Goal: Contribute content: Add original content to the website for others to see

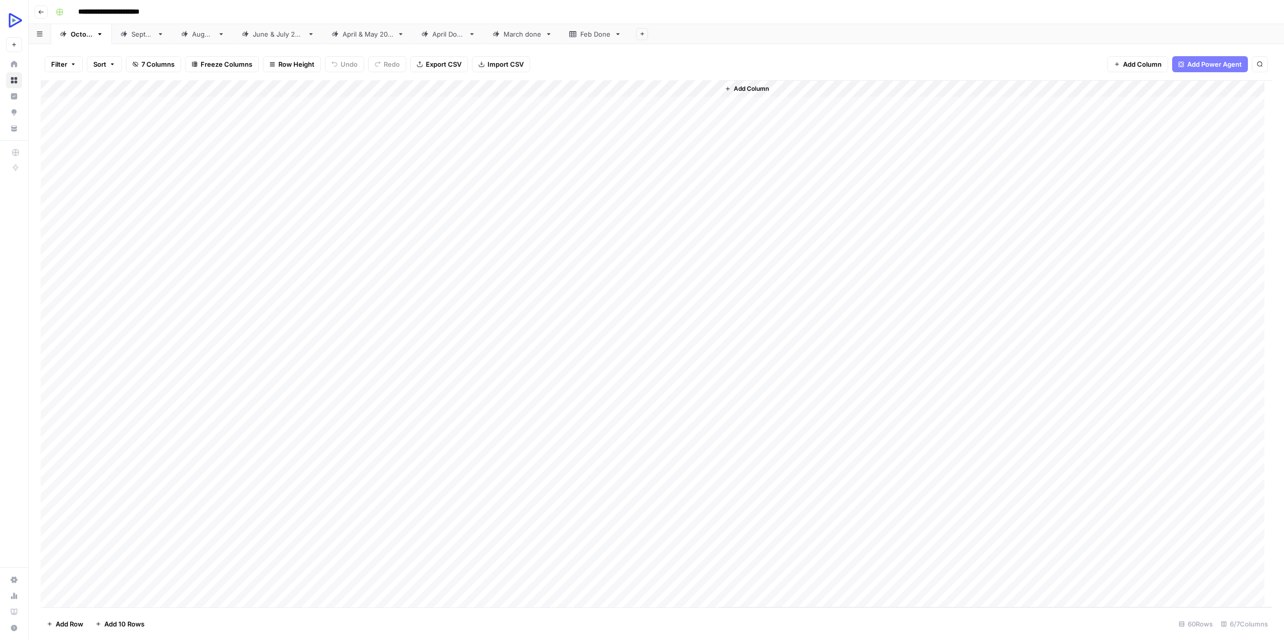
drag, startPoint x: 251, startPoint y: 241, endPoint x: 661, endPoint y: 424, distance: 449.8
click at [661, 424] on div "Add Column" at bounding box center [656, 343] width 1231 height 527
click at [206, 240] on div "Add Column" at bounding box center [656, 343] width 1231 height 527
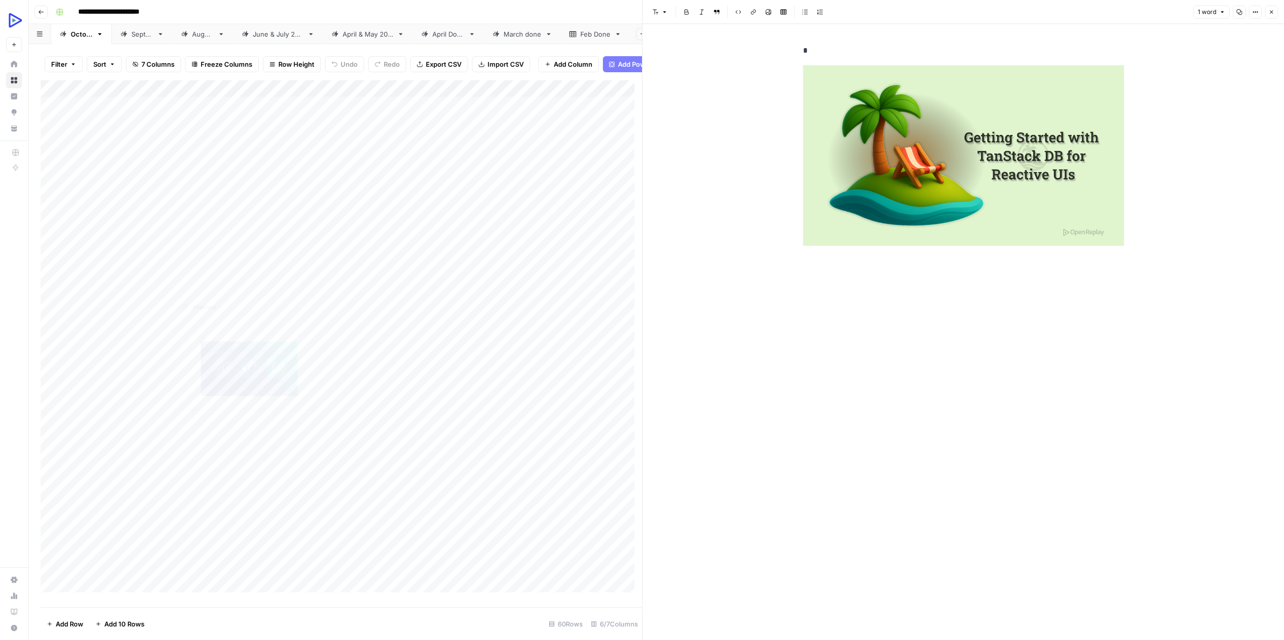
click at [196, 267] on div "Add Column" at bounding box center [341, 339] width 601 height 519
click at [206, 264] on div "Add Column" at bounding box center [341, 339] width 601 height 519
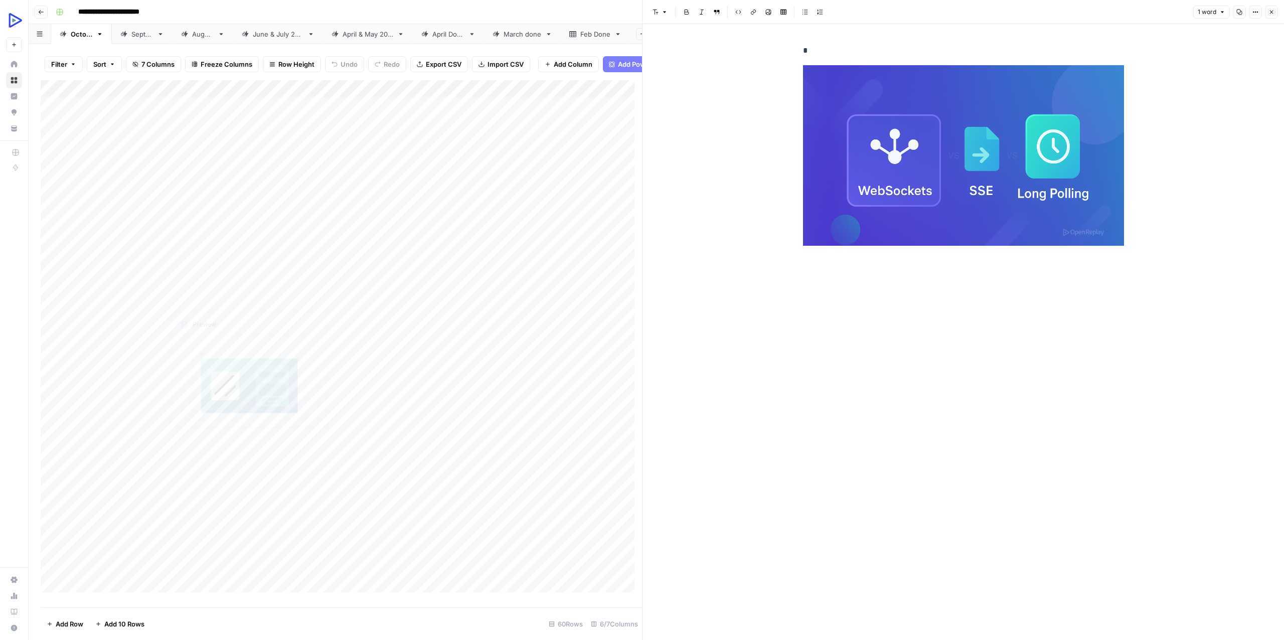
click at [187, 286] on div "Add Column" at bounding box center [341, 339] width 601 height 519
click at [207, 280] on div "Add Column" at bounding box center [341, 339] width 601 height 519
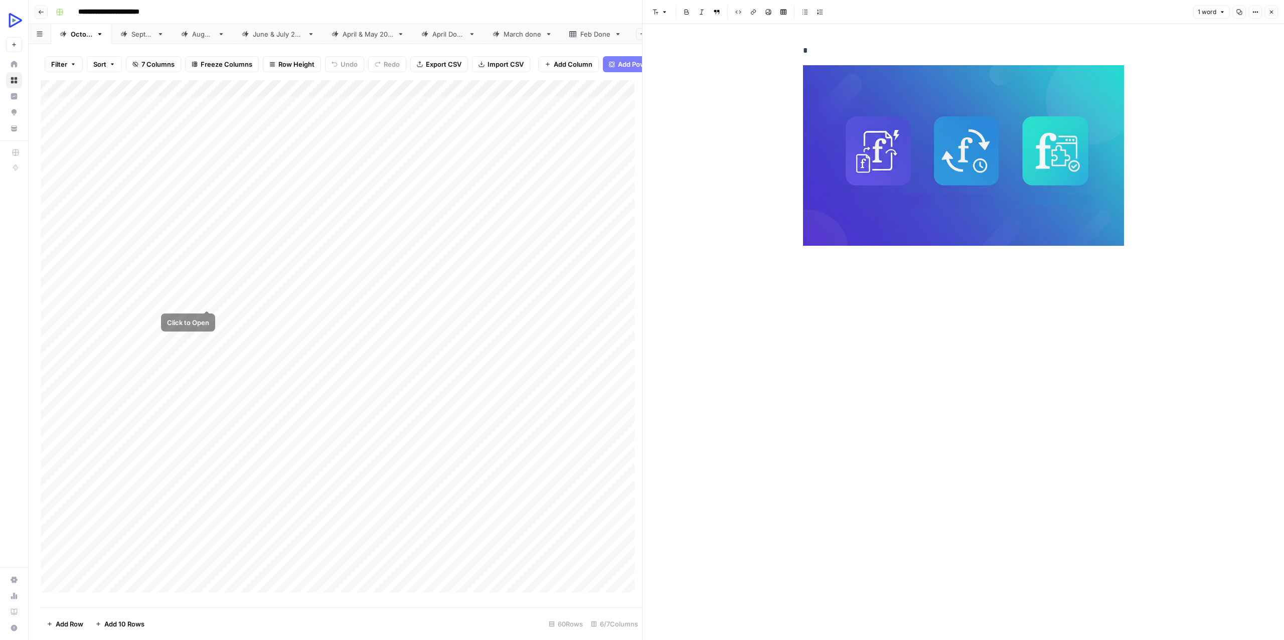
click at [194, 296] on div "Add Column" at bounding box center [341, 339] width 601 height 519
click at [207, 296] on div "Add Column" at bounding box center [341, 339] width 601 height 519
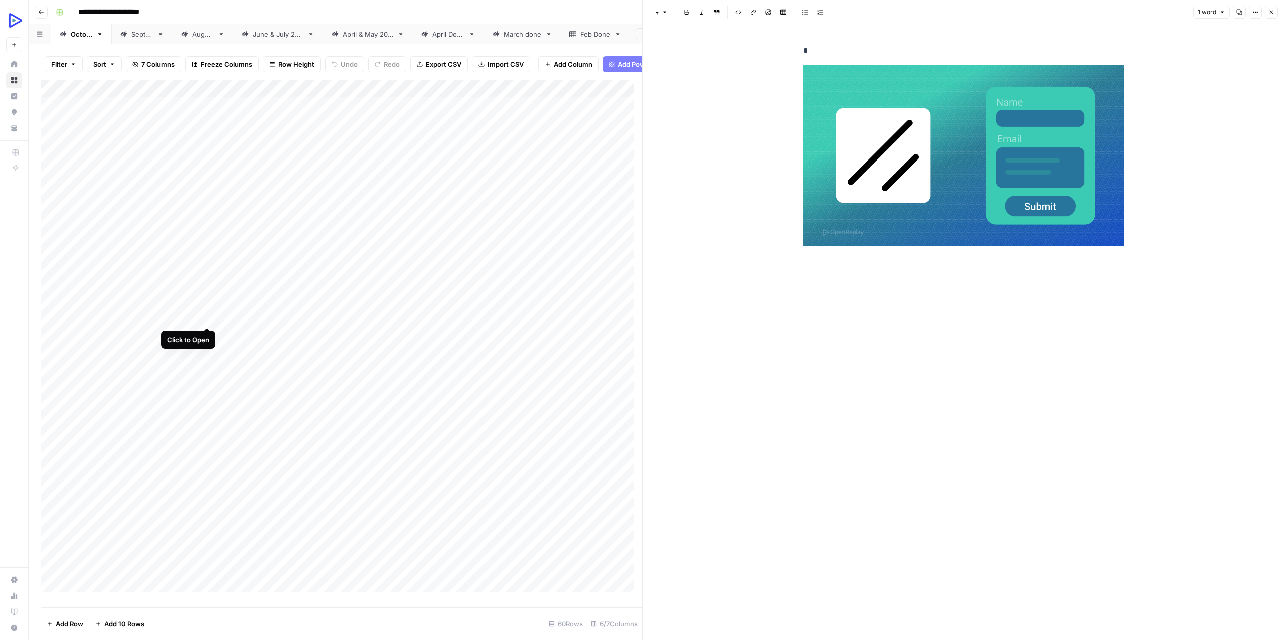
click at [208, 317] on div "Add Column" at bounding box center [341, 339] width 601 height 519
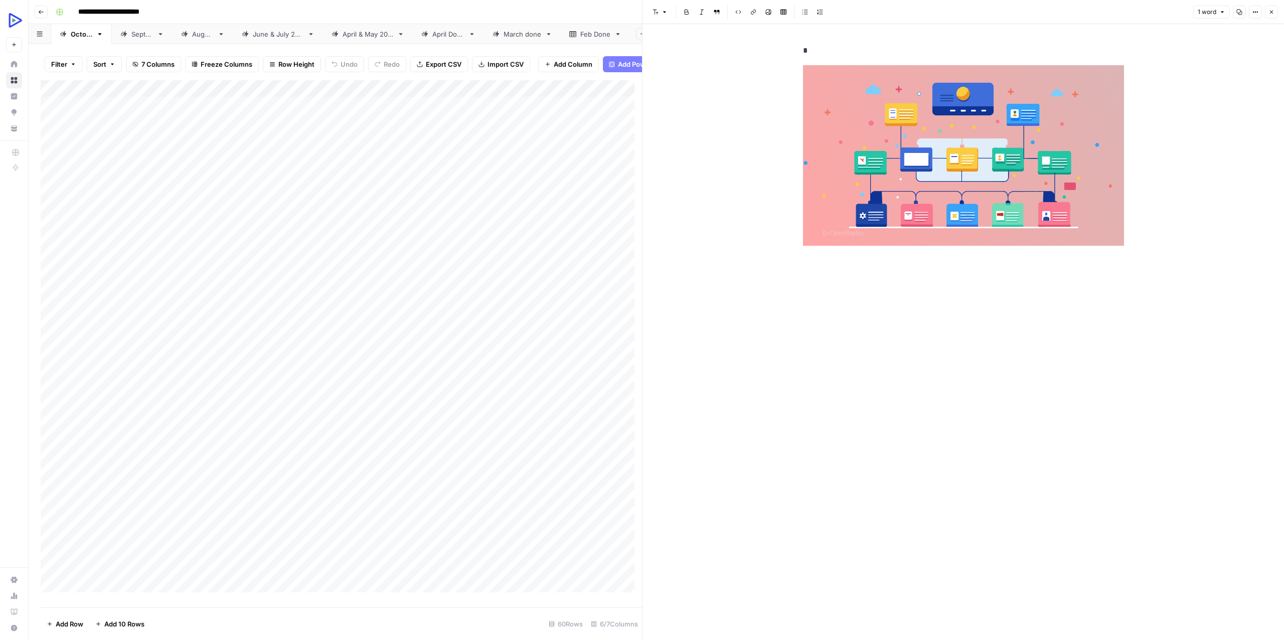
click at [187, 329] on div "Add Column" at bounding box center [341, 339] width 601 height 519
click at [208, 330] on div "Add Column" at bounding box center [341, 339] width 601 height 519
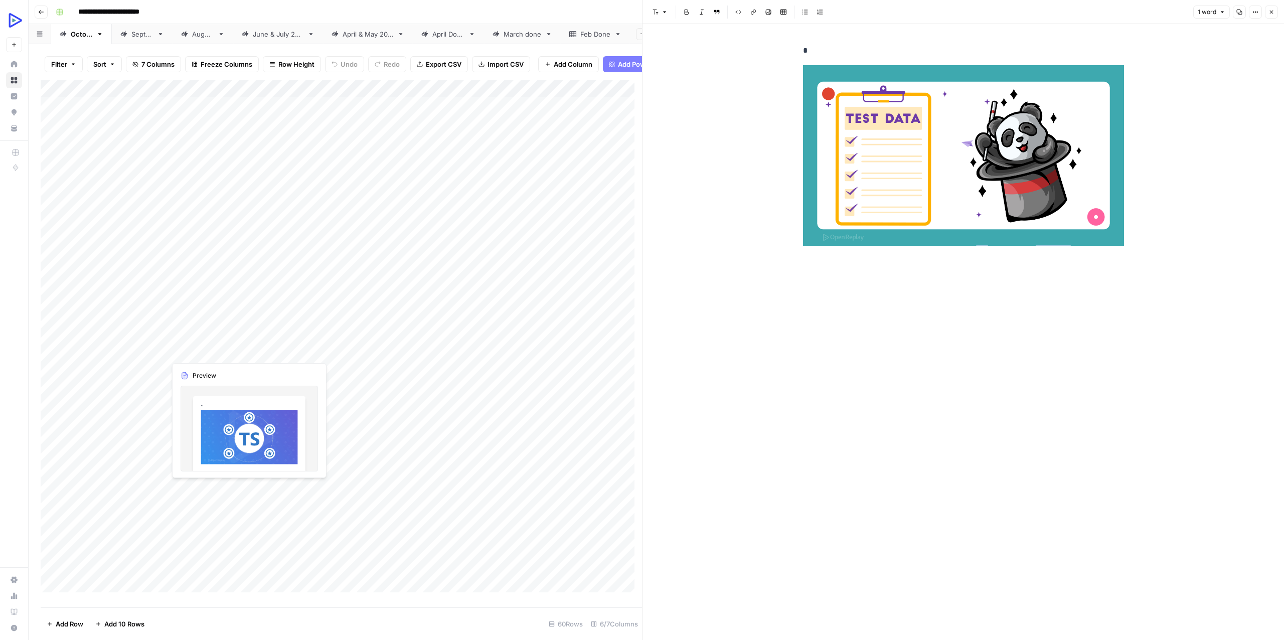
click at [190, 351] on div "Add Column" at bounding box center [341, 339] width 601 height 519
click at [210, 347] on div "Add Column" at bounding box center [341, 339] width 601 height 519
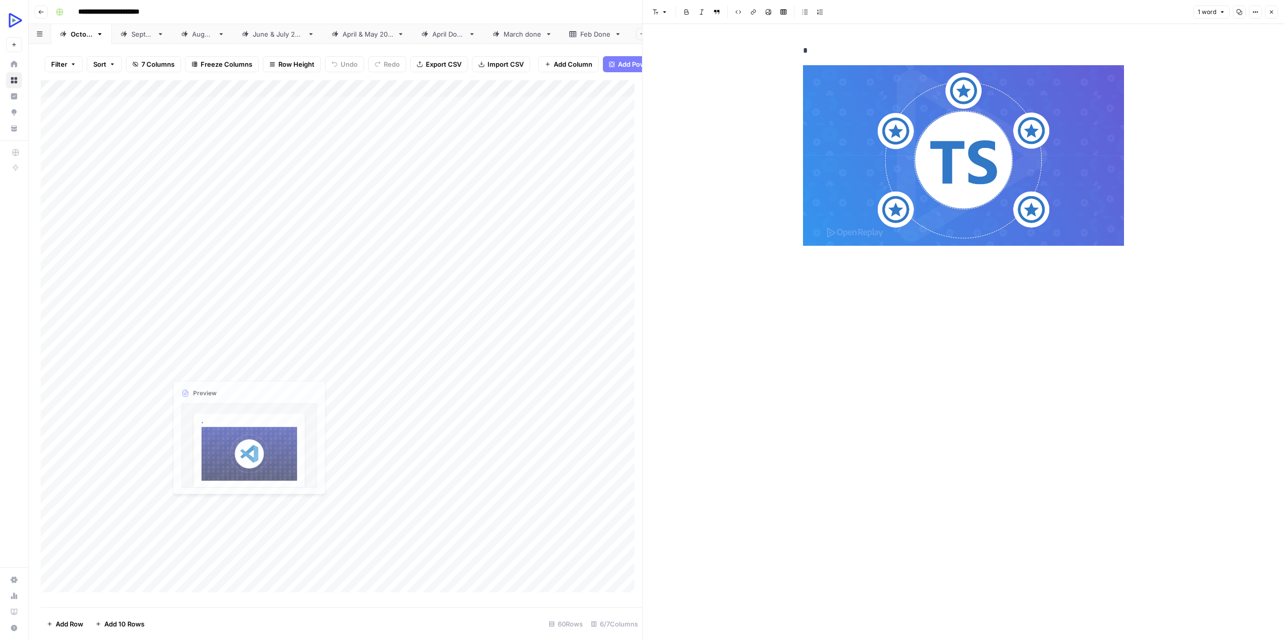
click at [190, 369] on div "Add Column" at bounding box center [341, 339] width 601 height 519
click at [205, 367] on div "Add Column" at bounding box center [341, 339] width 601 height 519
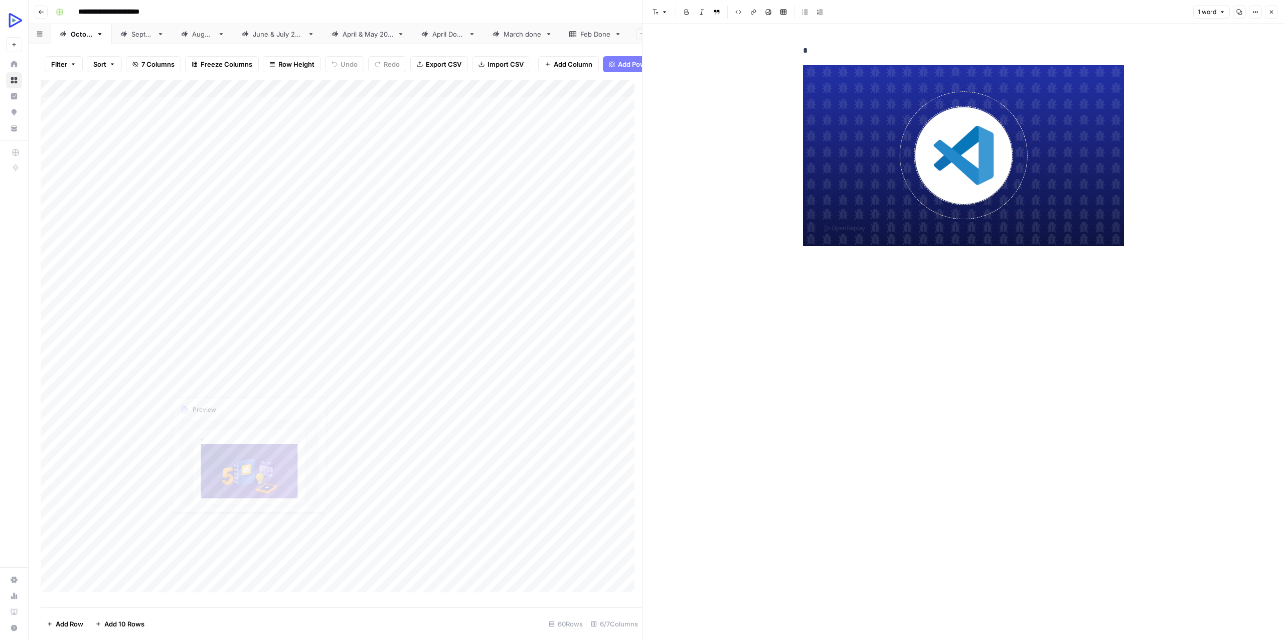
click at [188, 386] on div "Add Column" at bounding box center [341, 339] width 601 height 519
click at [206, 381] on div "Add Column" at bounding box center [341, 339] width 601 height 519
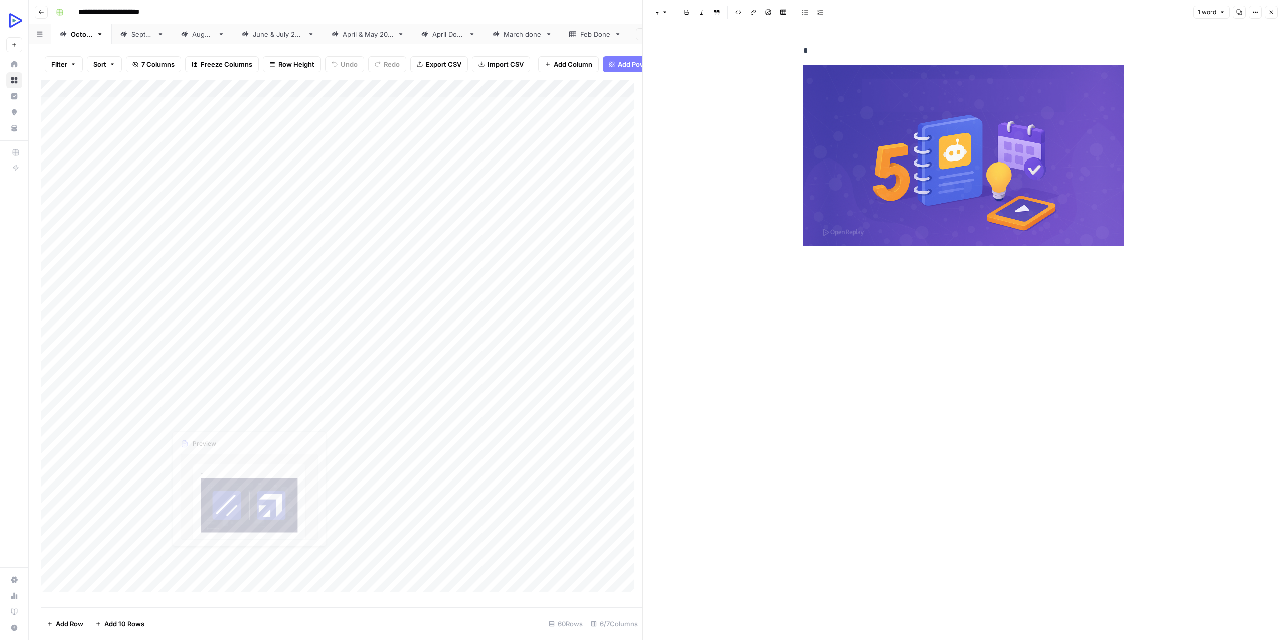
click at [189, 407] on div "Add Column" at bounding box center [341, 339] width 601 height 519
click at [204, 402] on div "Add Column" at bounding box center [341, 339] width 601 height 519
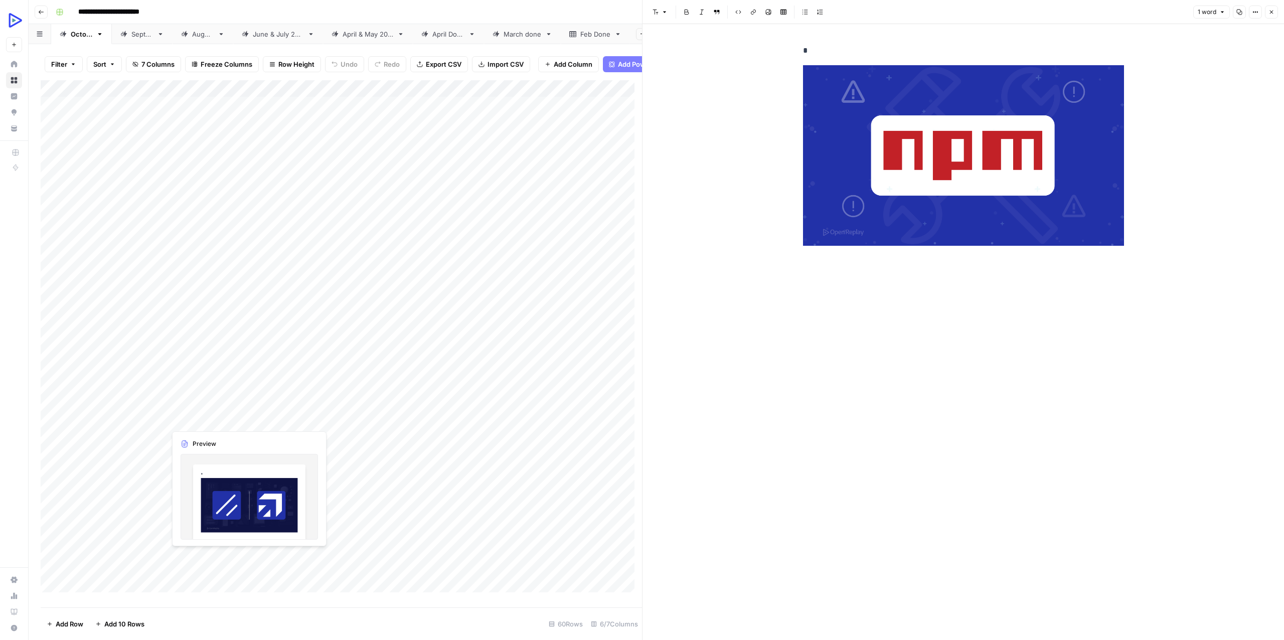
click at [171, 420] on div "Add Column" at bounding box center [341, 339] width 601 height 519
click at [204, 414] on div "Add Column" at bounding box center [341, 339] width 601 height 519
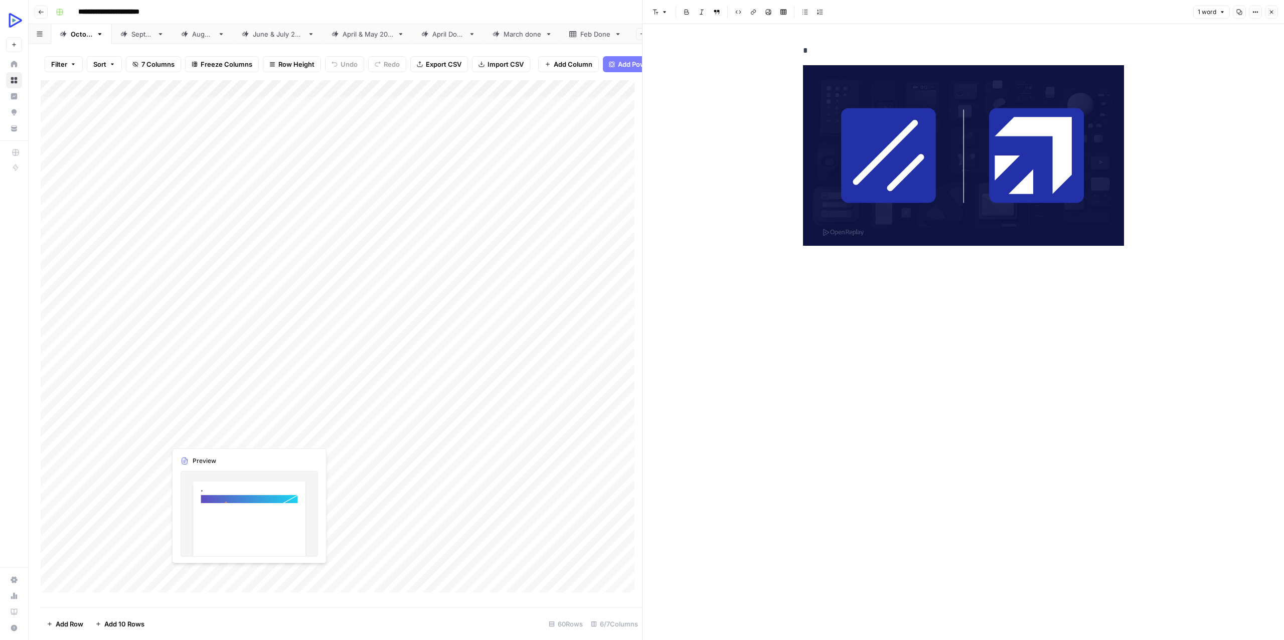
click at [187, 436] on div "Add Column" at bounding box center [341, 339] width 601 height 519
click at [206, 434] on div "Add Column" at bounding box center [341, 339] width 601 height 519
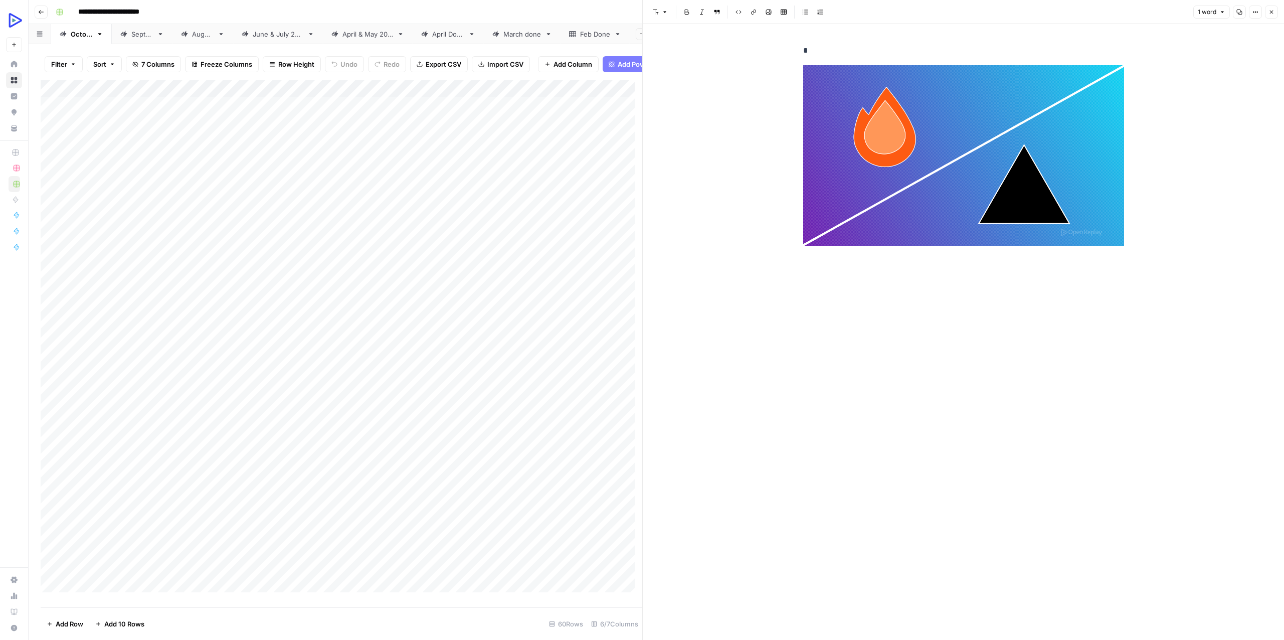
click at [271, 450] on div "Add Column" at bounding box center [342, 339] width 602 height 519
click at [1266, 9] on button "Close" at bounding box center [1271, 12] width 13 height 13
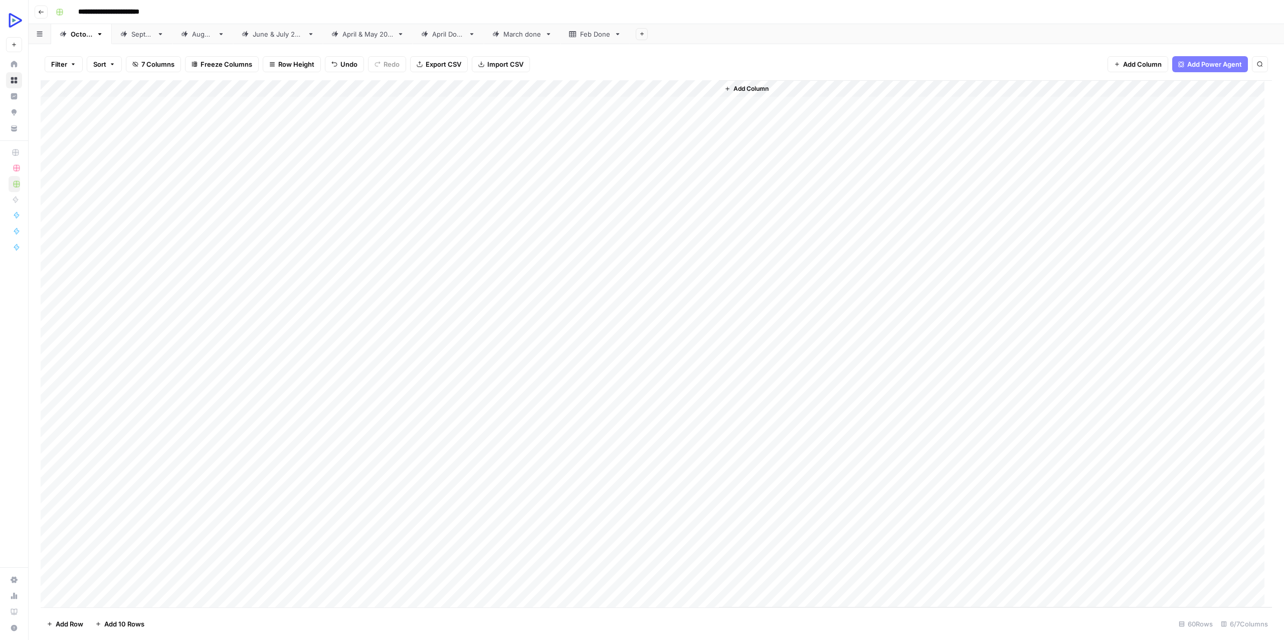
click at [663, 443] on div "Add Column" at bounding box center [656, 343] width 1231 height 527
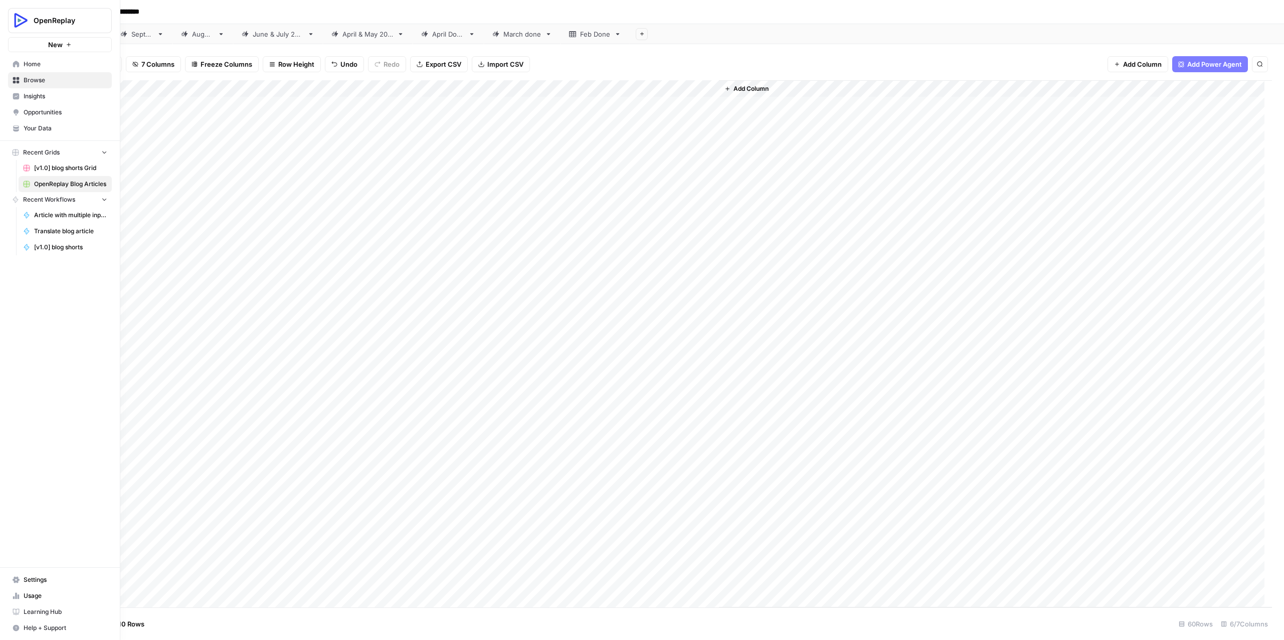
click at [0, 26] on div "OpenReplay New" at bounding box center [60, 26] width 120 height 52
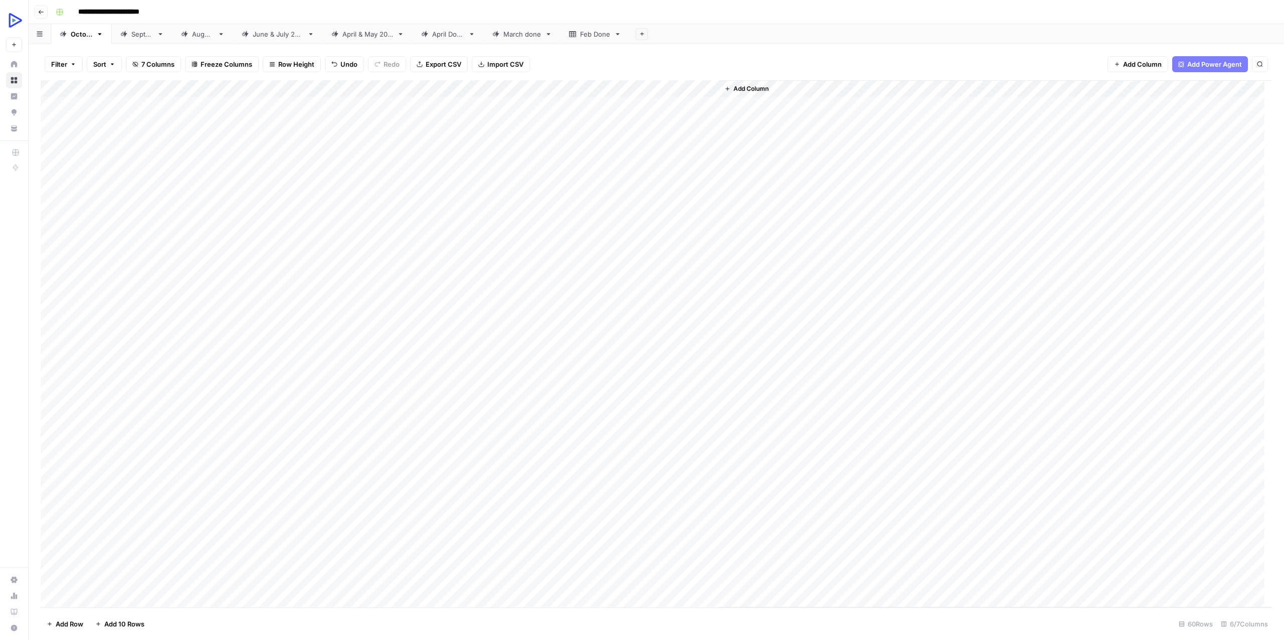
click at [102, 242] on div "Add Column" at bounding box center [656, 343] width 1231 height 527
click at [300, 241] on div "Add Column" at bounding box center [656, 343] width 1231 height 527
click at [651, 243] on div "Add Column" at bounding box center [656, 343] width 1231 height 527
click at [348, 232] on div "Add Column" at bounding box center [656, 343] width 1231 height 527
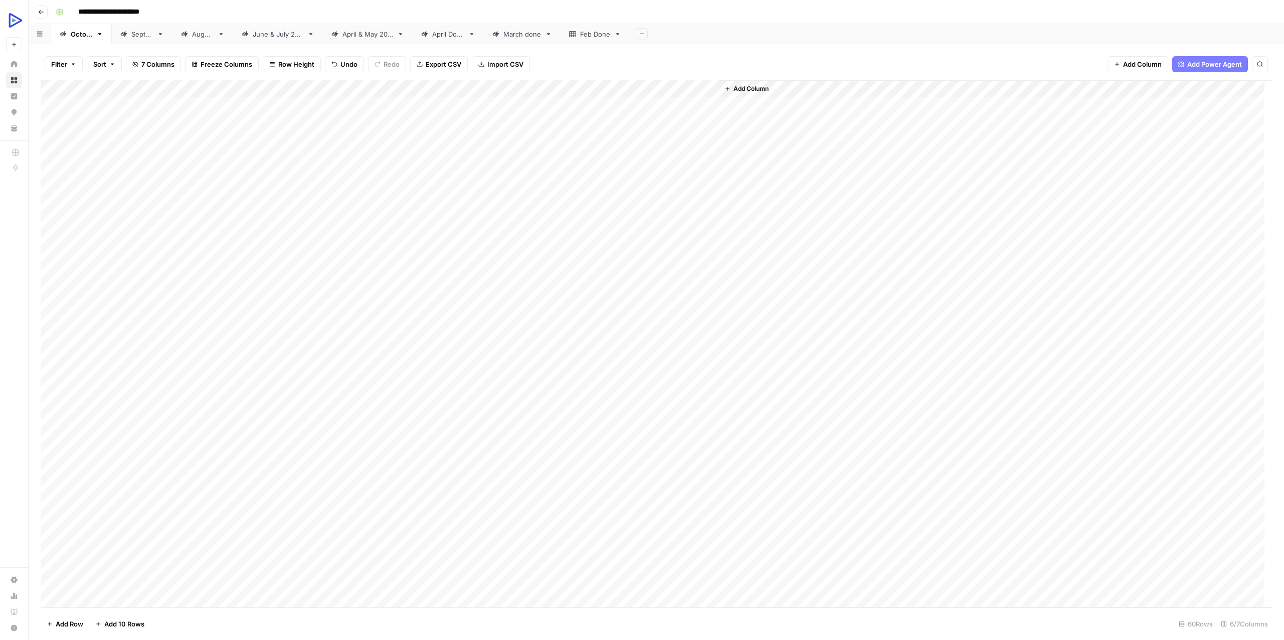
click at [347, 240] on div "Add Column" at bounding box center [656, 343] width 1231 height 527
click at [661, 241] on div "Add Column" at bounding box center [656, 343] width 1231 height 527
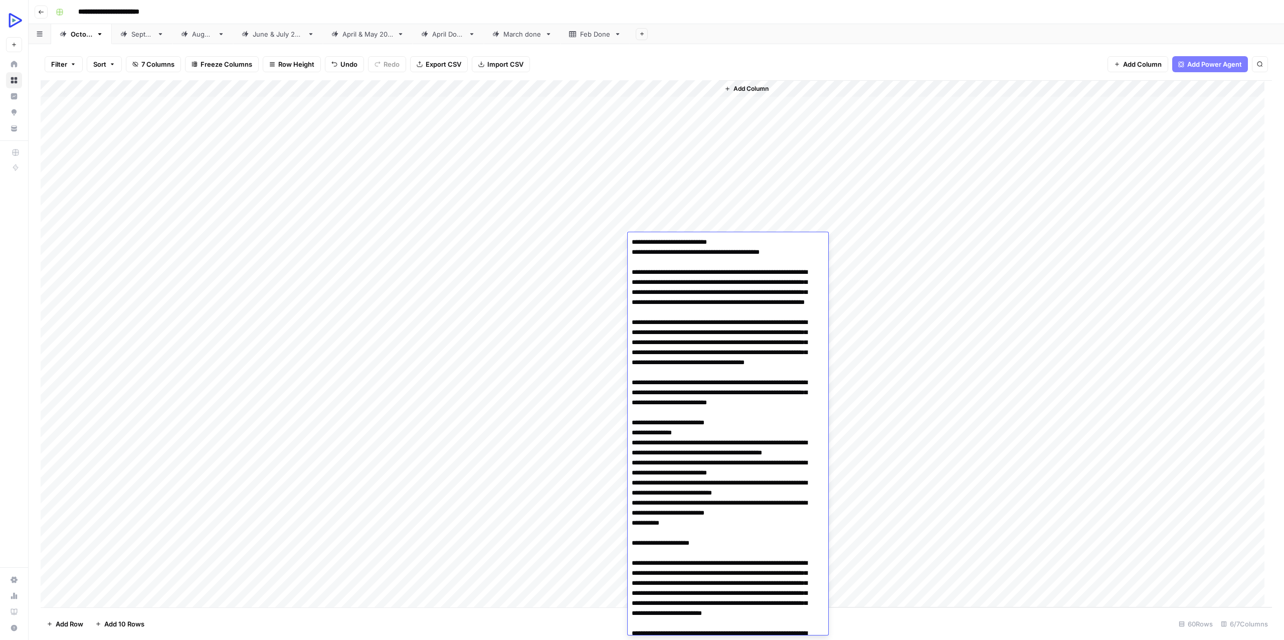
scroll to position [18878, 0]
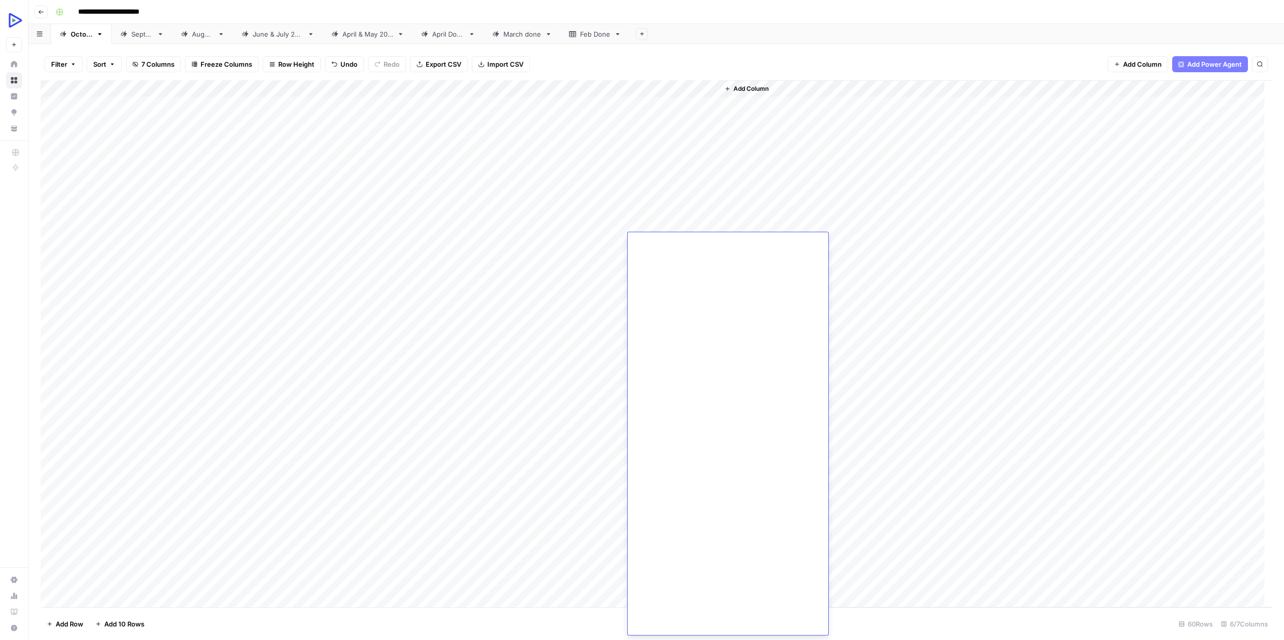
click at [897, 241] on div "Add Column" at bounding box center [995, 343] width 553 height 527
click at [685, 259] on div "Add Column" at bounding box center [656, 343] width 1231 height 527
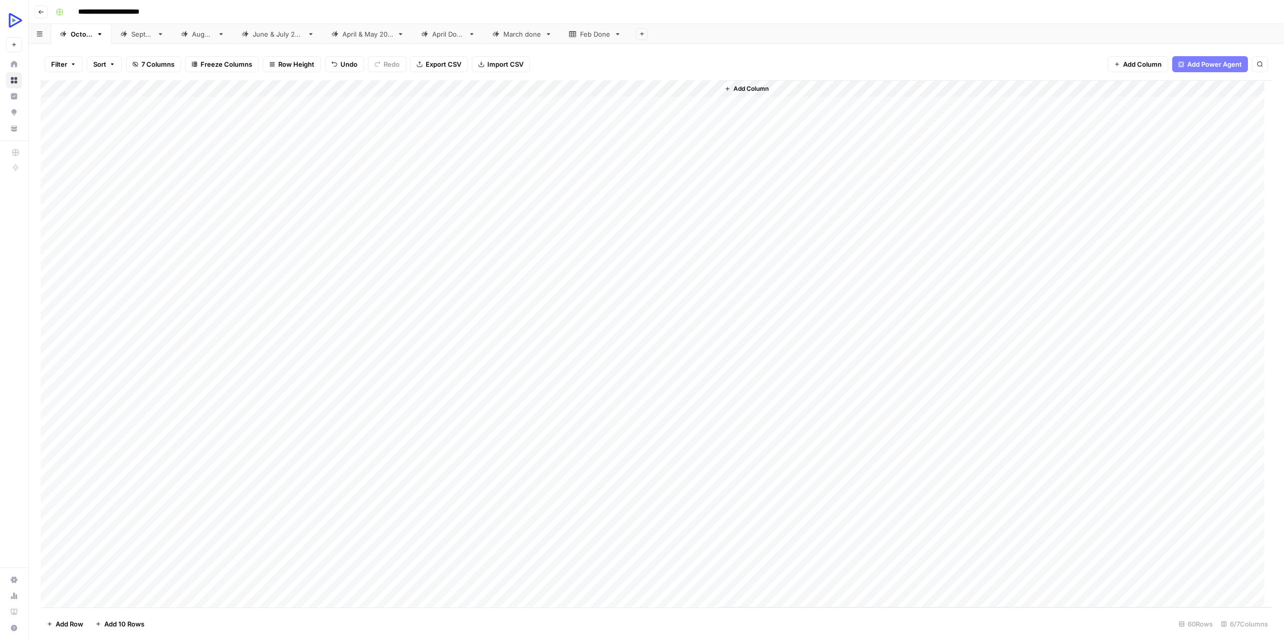
click at [262, 256] on div "Add Column" at bounding box center [656, 343] width 1231 height 527
click at [256, 270] on div "Add Column" at bounding box center [656, 343] width 1231 height 527
click at [655, 271] on div "Add Column" at bounding box center [656, 343] width 1231 height 527
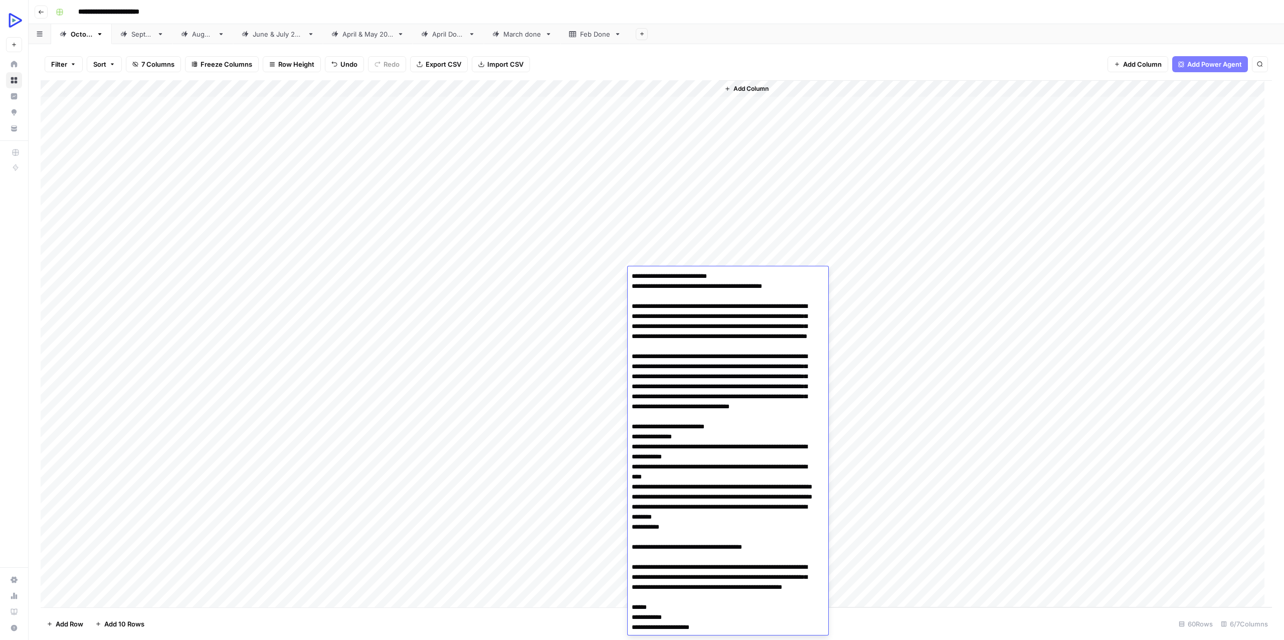
click at [283, 293] on div "Add Column" at bounding box center [656, 343] width 1231 height 527
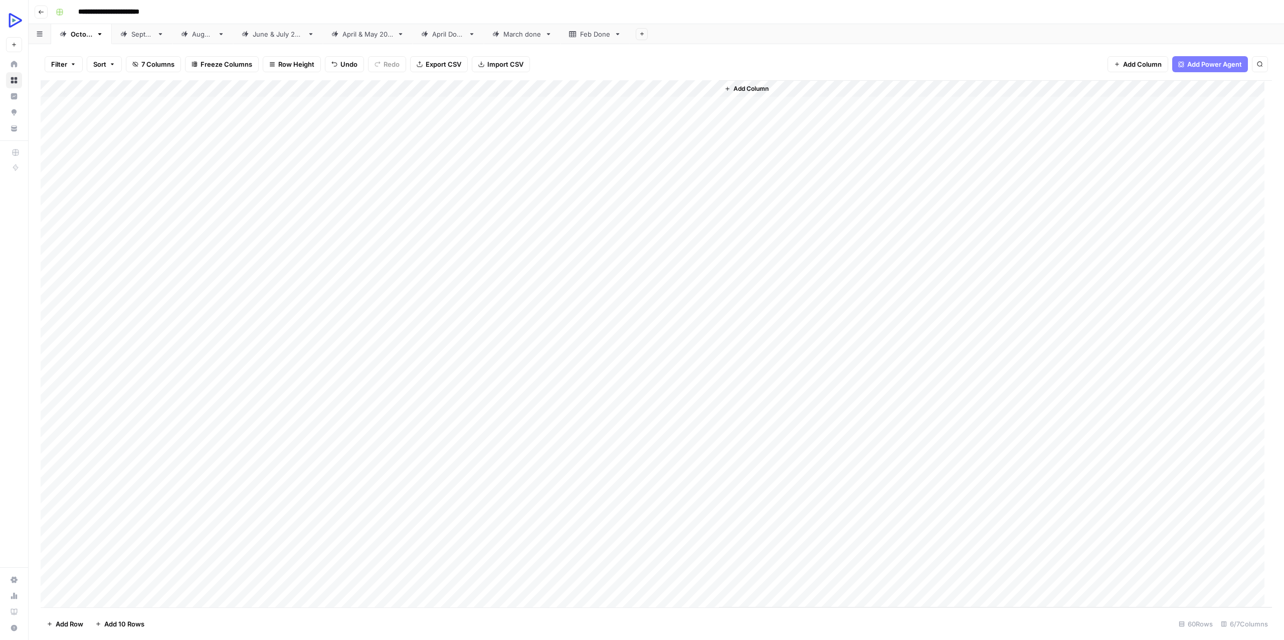
click at [663, 292] on div "Add Column" at bounding box center [656, 343] width 1231 height 527
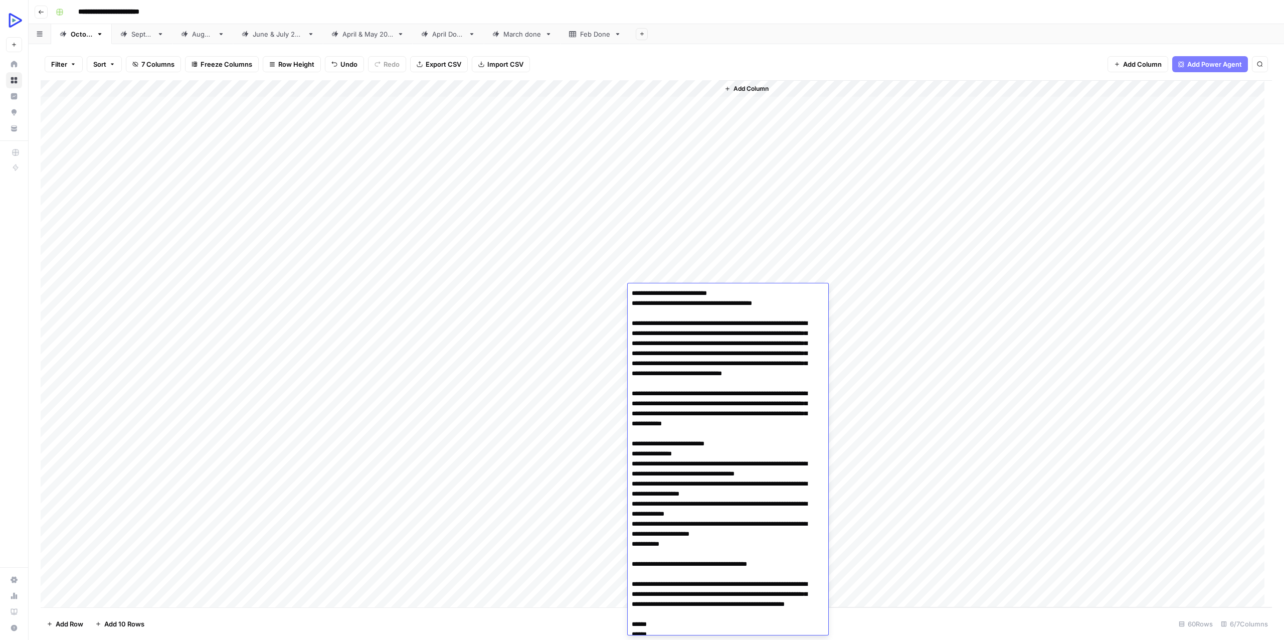
click at [232, 306] on div "Add Column" at bounding box center [656, 343] width 1231 height 527
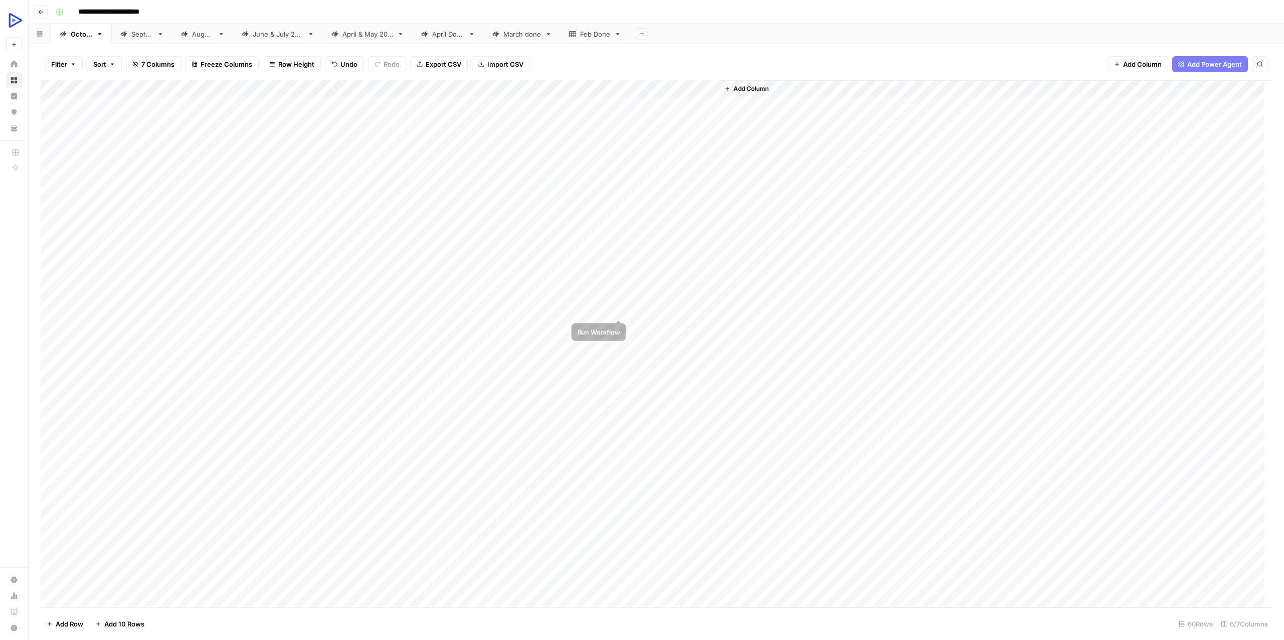
click at [651, 304] on div "Add Column" at bounding box center [656, 343] width 1231 height 527
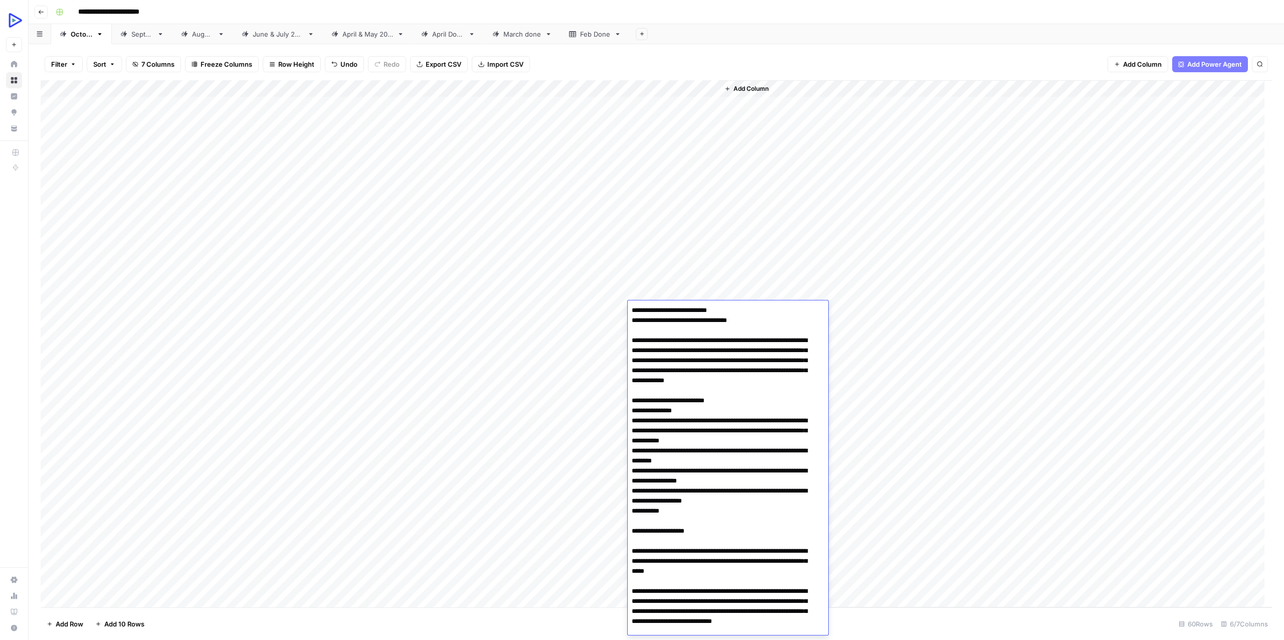
click at [300, 319] on div "Add Column" at bounding box center [656, 343] width 1231 height 527
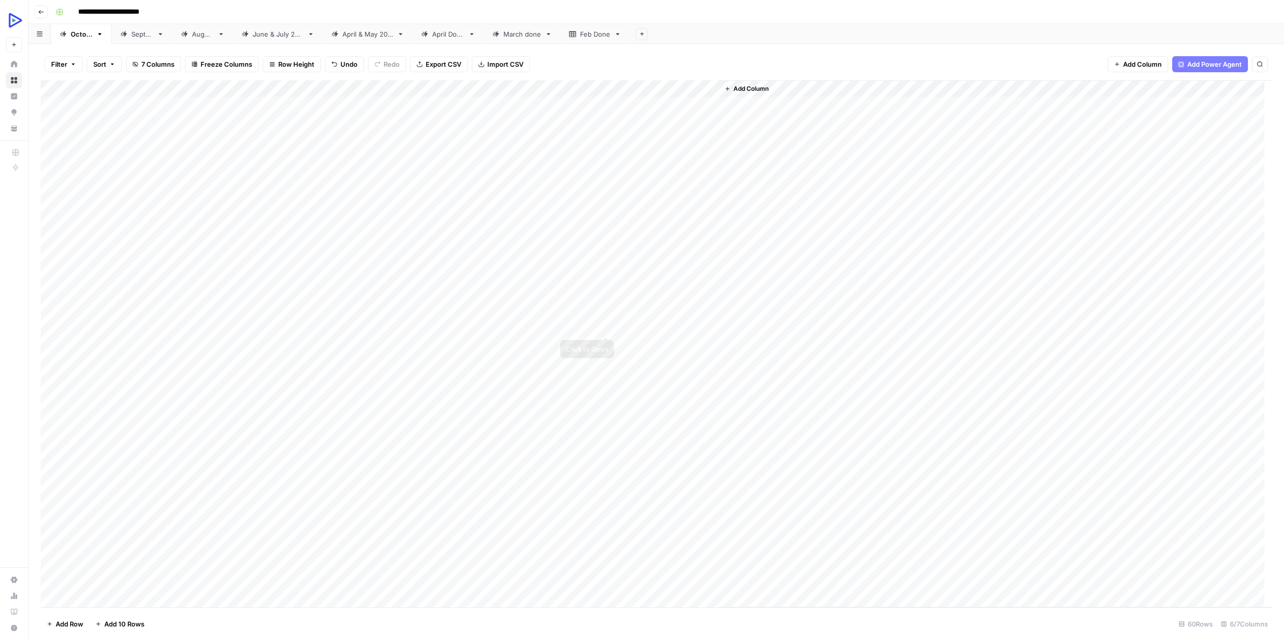
click at [645, 323] on div "Add Column" at bounding box center [656, 343] width 1231 height 527
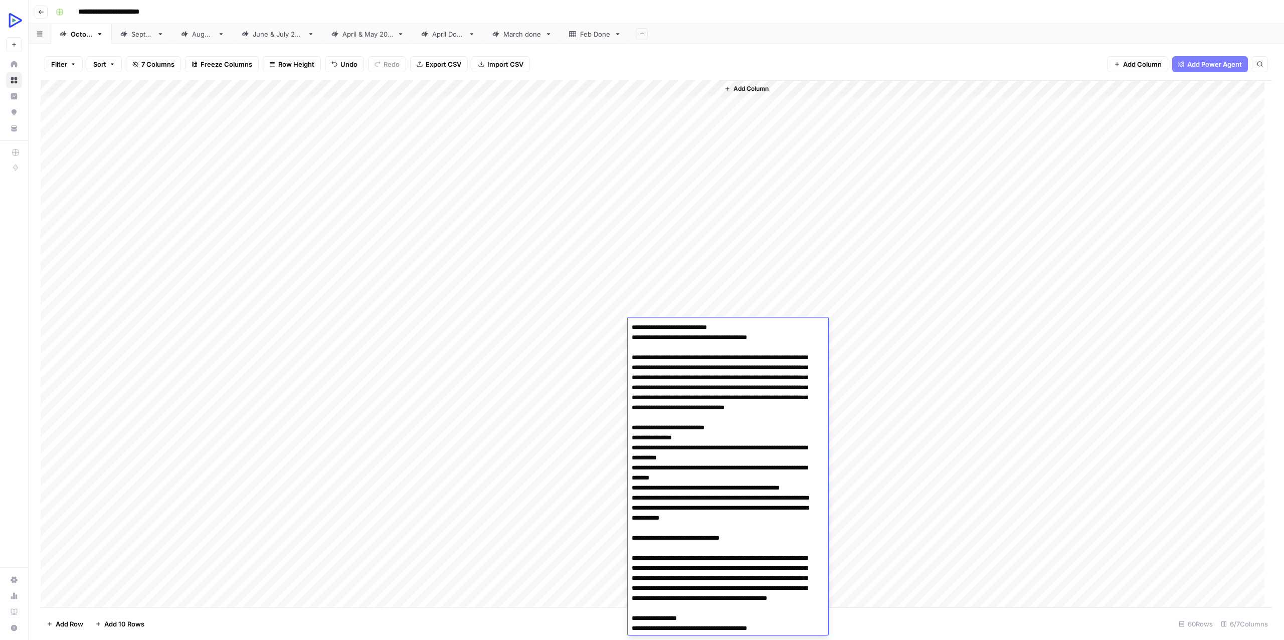
click at [111, 323] on div "Add Column" at bounding box center [656, 343] width 1231 height 527
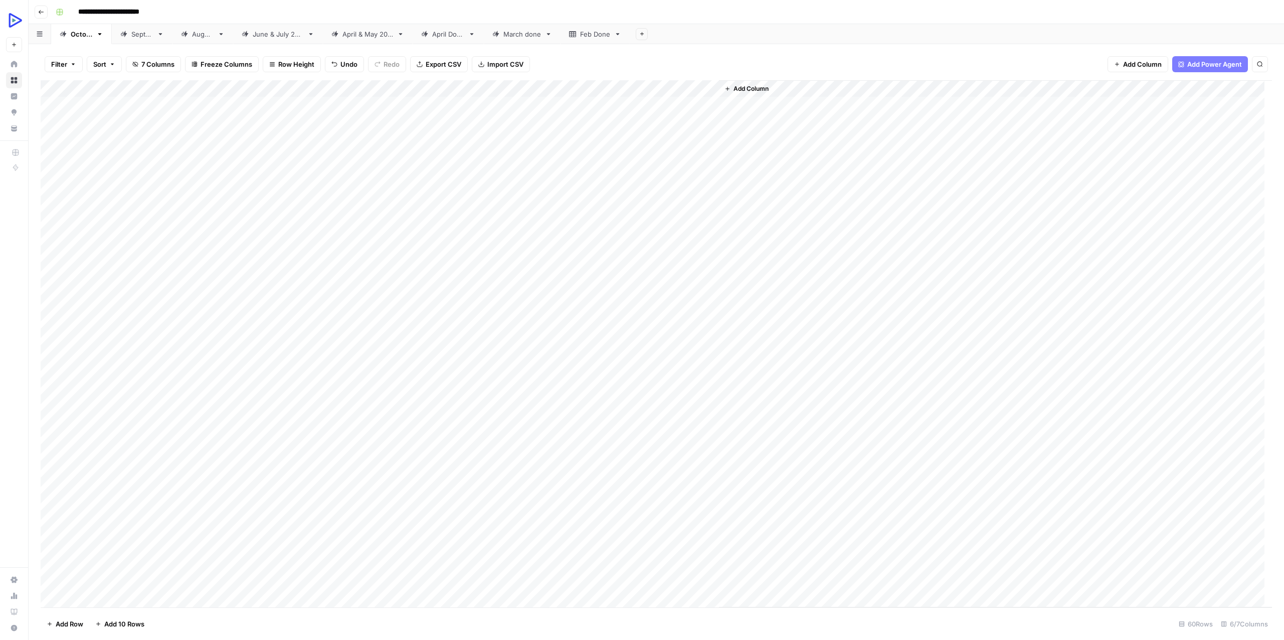
drag, startPoint x: 250, startPoint y: 341, endPoint x: 262, endPoint y: 355, distance: 18.5
click at [262, 355] on div "Add Column" at bounding box center [656, 343] width 1231 height 527
click at [658, 340] on div "Add Column" at bounding box center [656, 343] width 1231 height 527
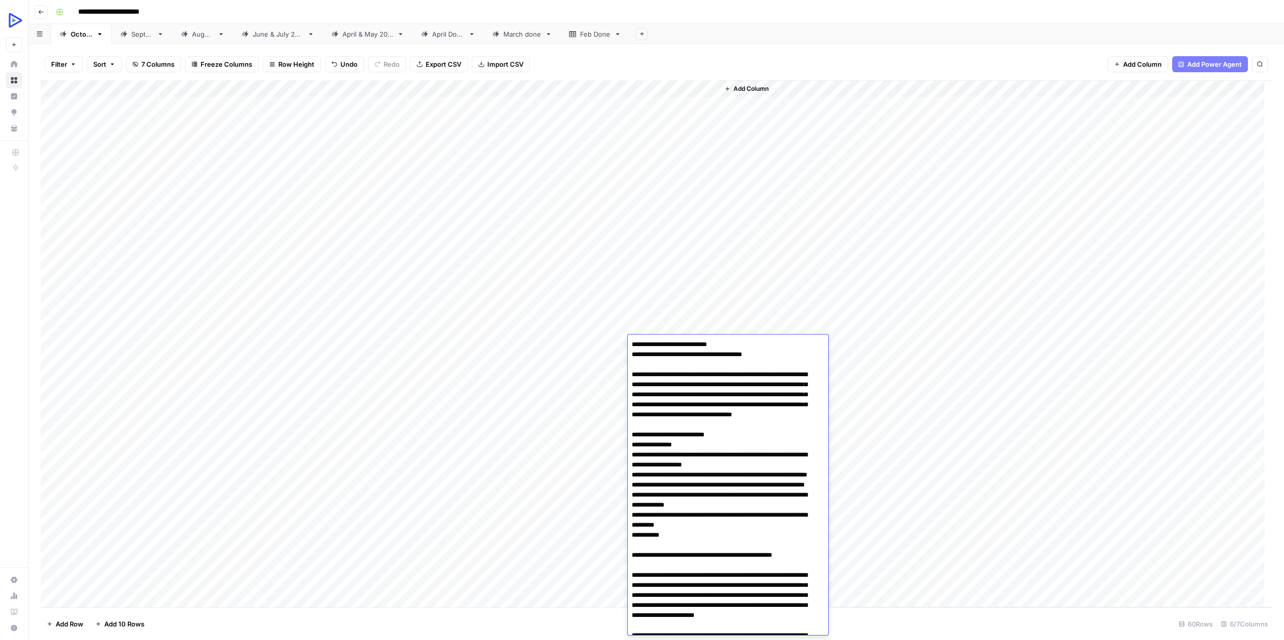
click at [349, 356] on div "Add Column" at bounding box center [656, 343] width 1231 height 527
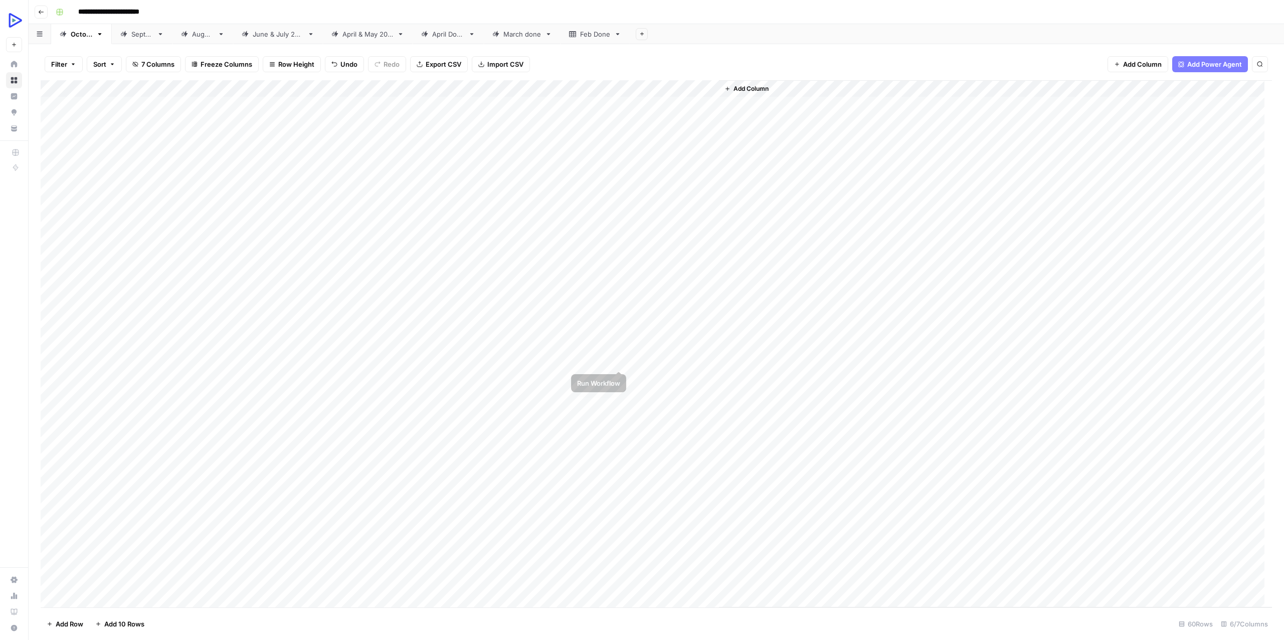
click at [671, 357] on div "Add Column" at bounding box center [656, 343] width 1231 height 527
click at [671, 357] on div at bounding box center [674, 360] width 92 height 19
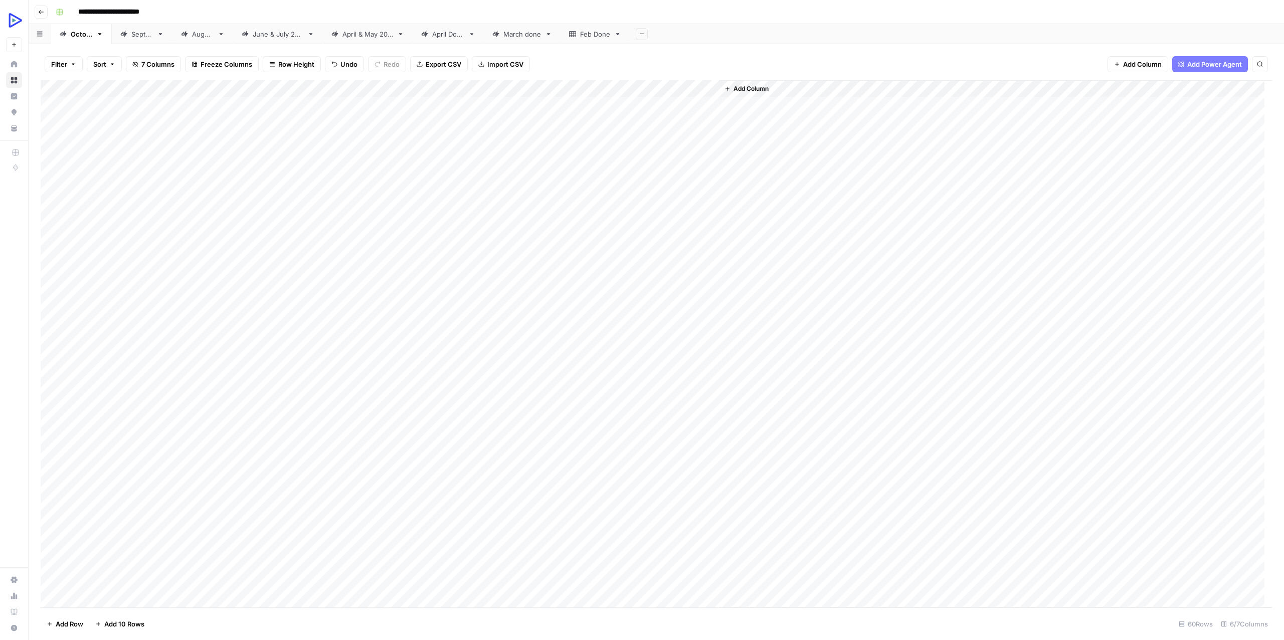
click at [286, 356] on div "Add Column" at bounding box center [656, 343] width 1231 height 527
click at [254, 376] on div "Add Column" at bounding box center [656, 343] width 1231 height 527
click at [662, 381] on div "Add Column" at bounding box center [656, 343] width 1231 height 527
click at [249, 387] on div "Add Column" at bounding box center [656, 343] width 1231 height 527
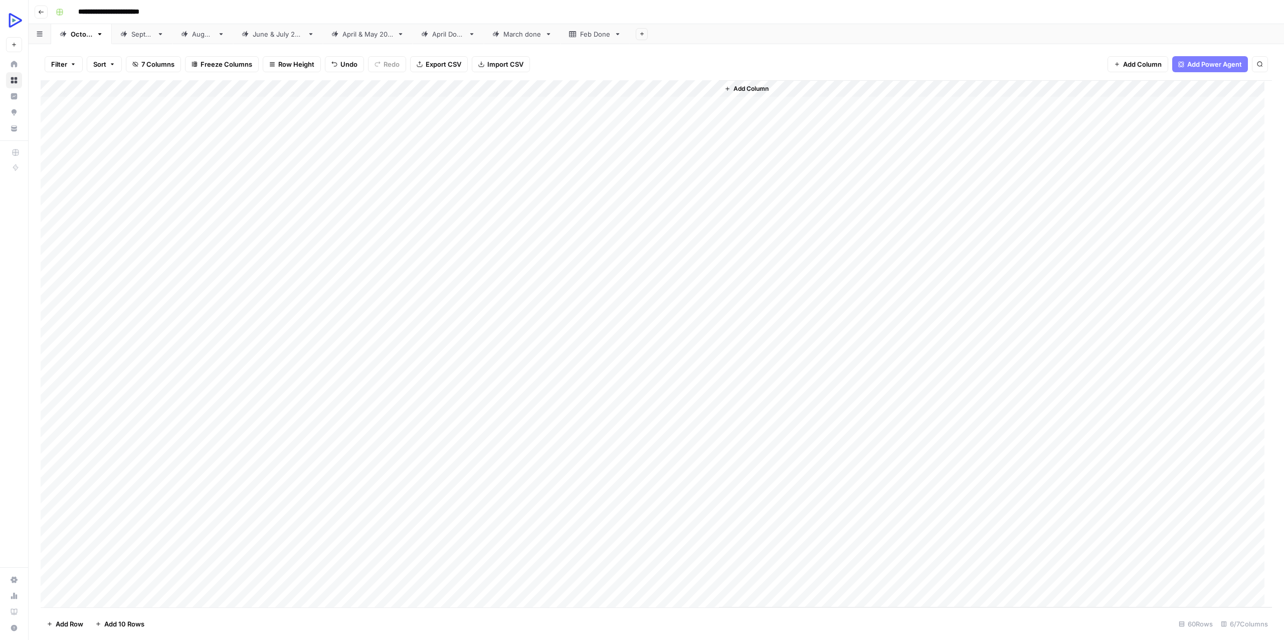
click at [652, 393] on div "Add Column" at bounding box center [656, 343] width 1231 height 527
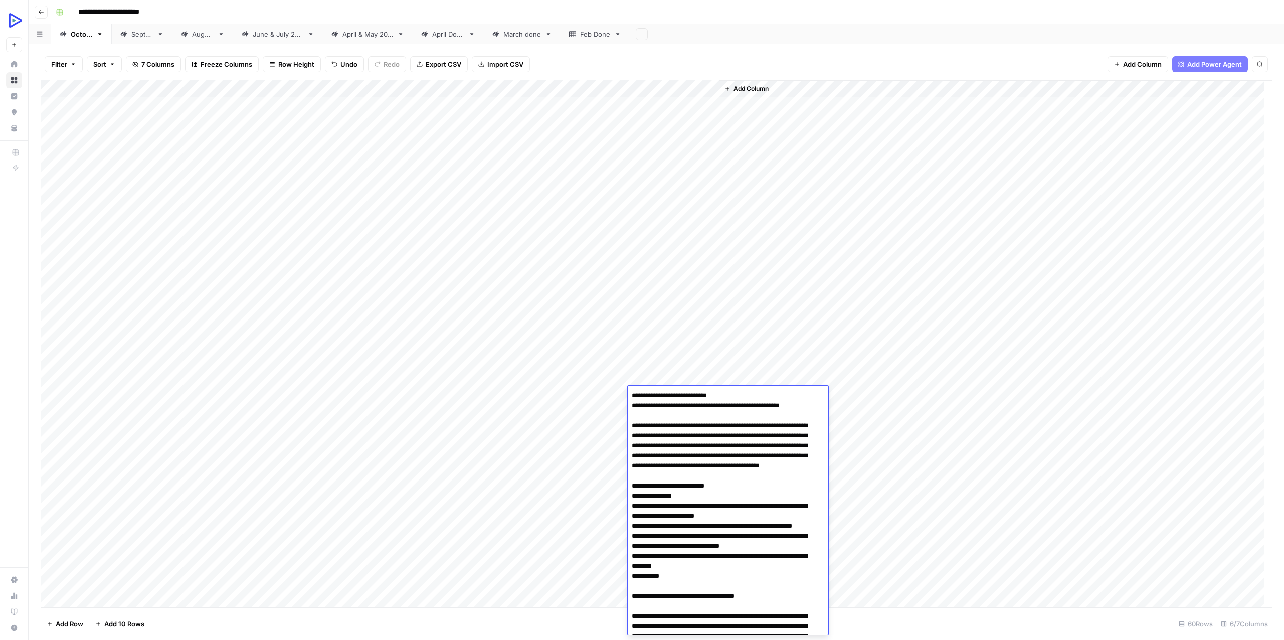
click at [259, 444] on div "Add Column" at bounding box center [656, 343] width 1231 height 527
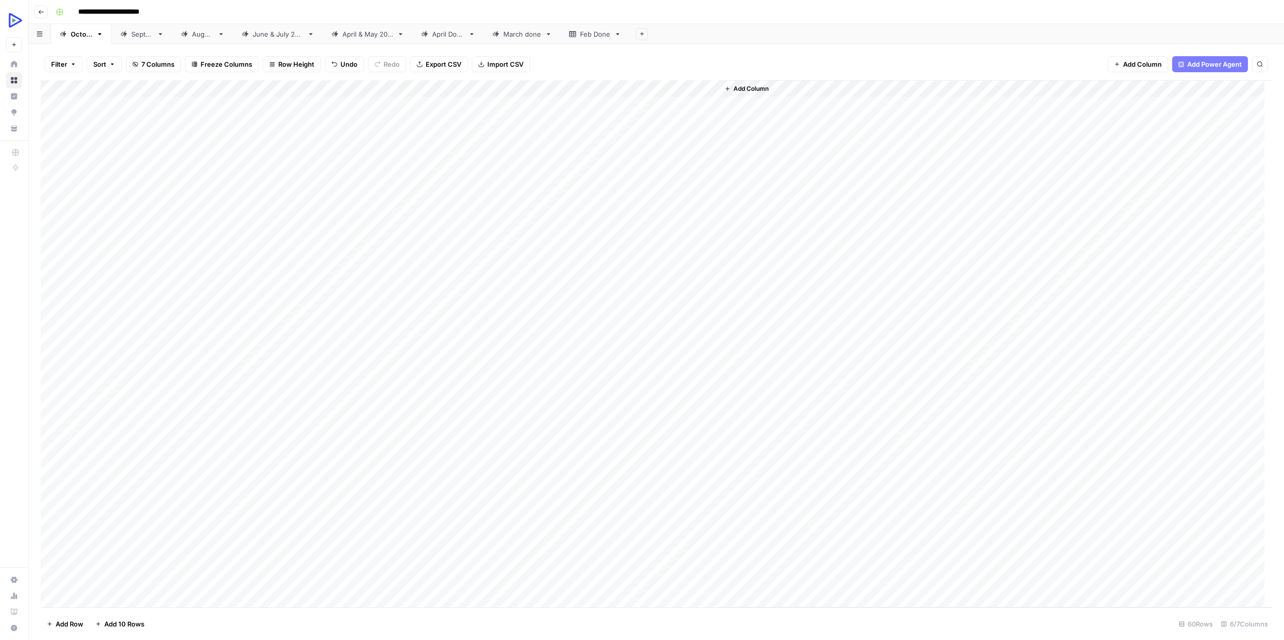
click at [657, 444] on div "Add Column" at bounding box center [656, 343] width 1231 height 527
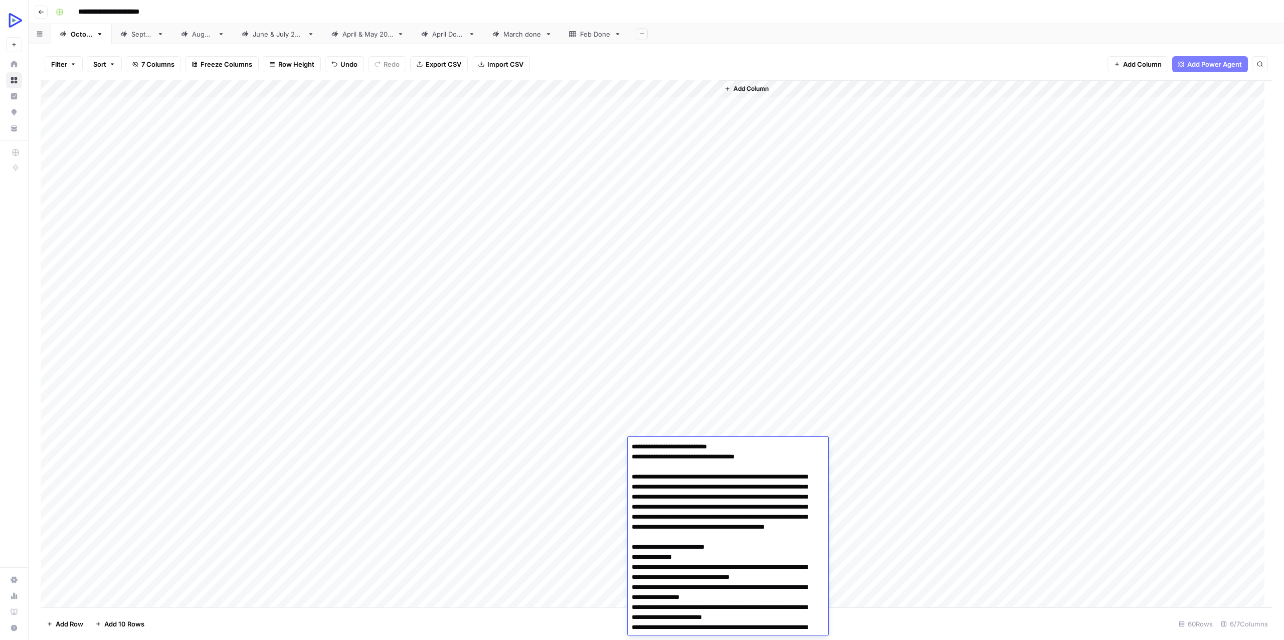
scroll to position [17769, 0]
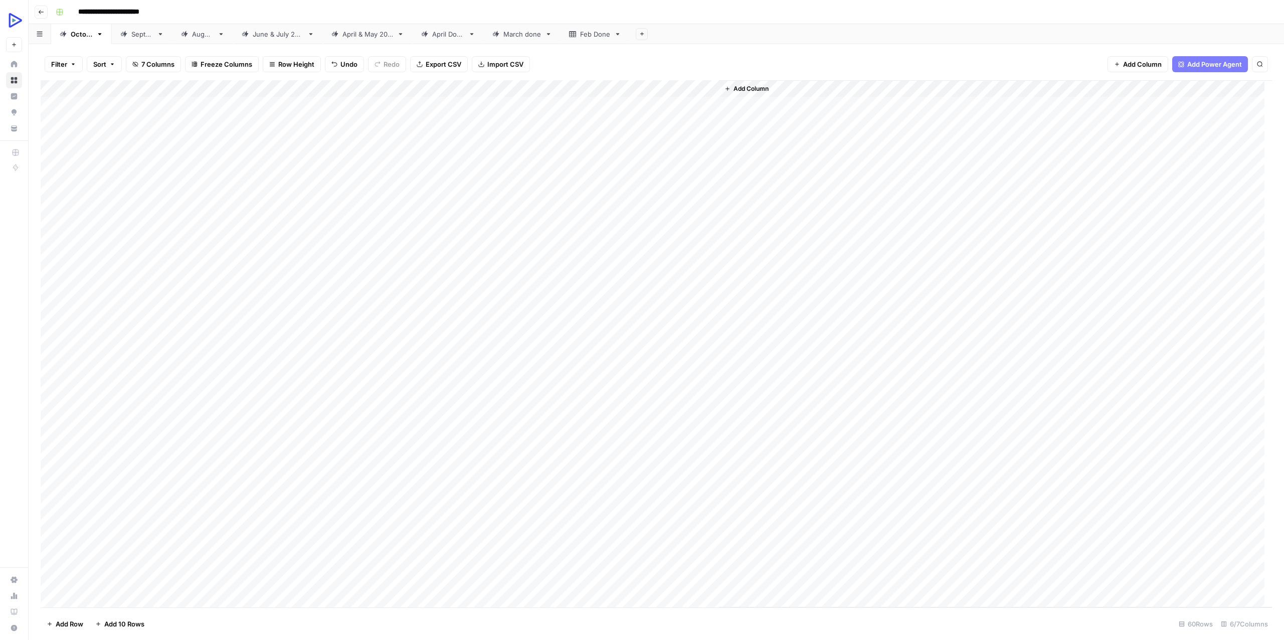
click at [251, 415] on div "Add Column" at bounding box center [656, 343] width 1231 height 527
click at [647, 406] on div "Add Column" at bounding box center [656, 343] width 1231 height 527
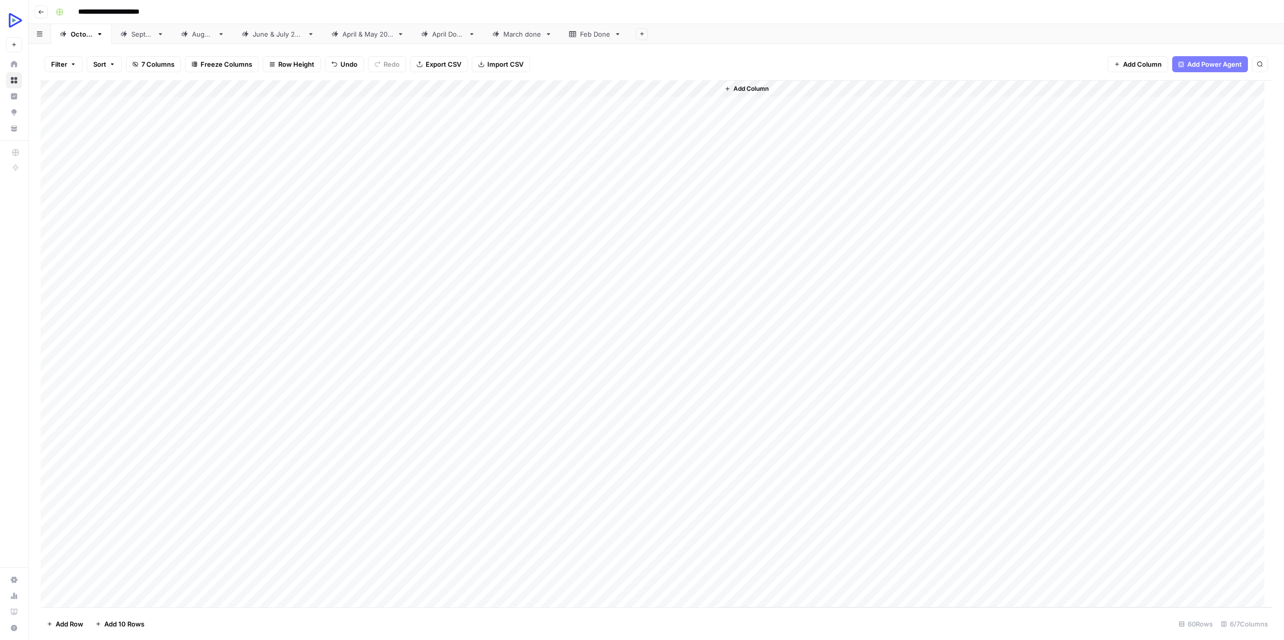
click at [261, 431] on div "Add Column" at bounding box center [656, 343] width 1231 height 527
click at [689, 433] on div "Add Column" at bounding box center [656, 343] width 1231 height 527
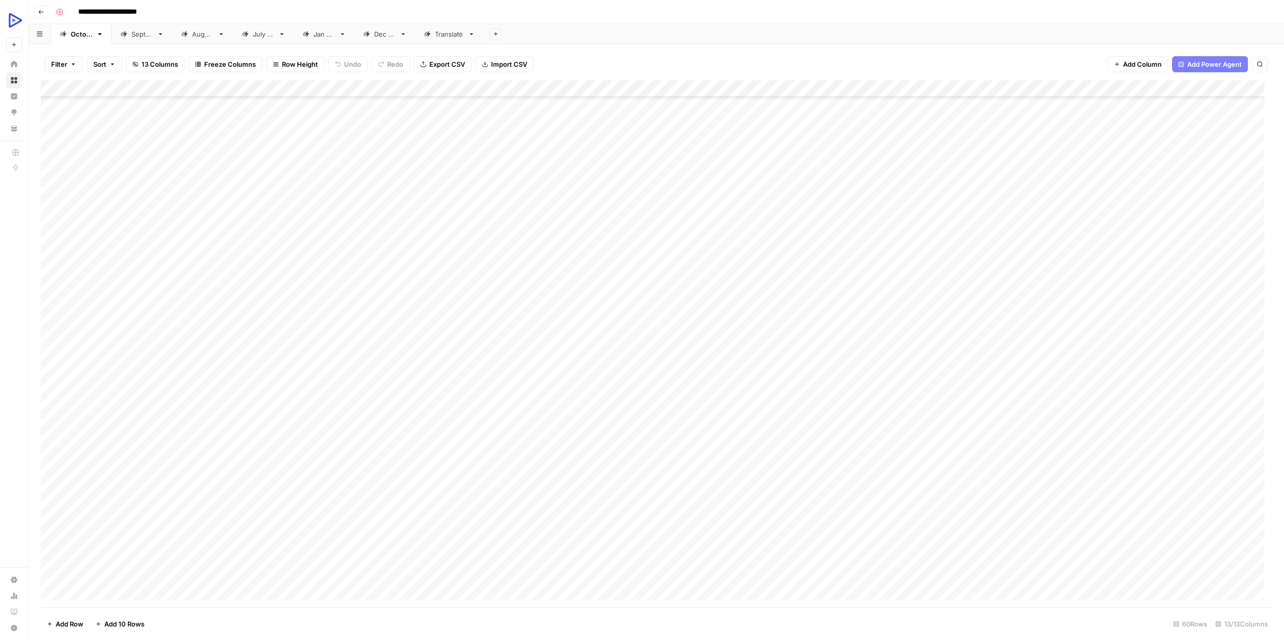
scroll to position [536, 0]
